Goal: Navigation & Orientation: Find specific page/section

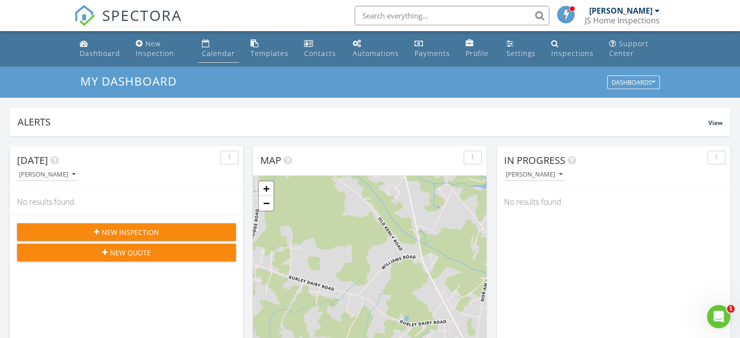
click at [223, 56] on div "Calendar" at bounding box center [218, 53] width 33 height 9
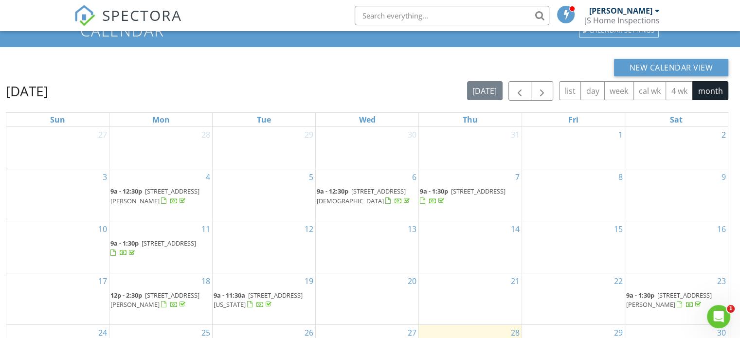
scroll to position [139, 0]
